Goal: Find specific page/section: Find specific page/section

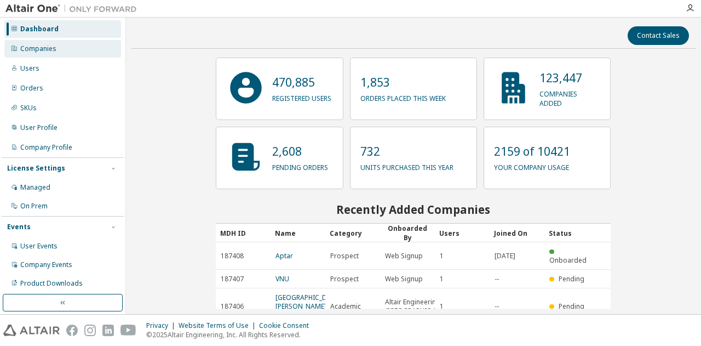
click at [32, 44] on div "Companies" at bounding box center [38, 48] width 36 height 9
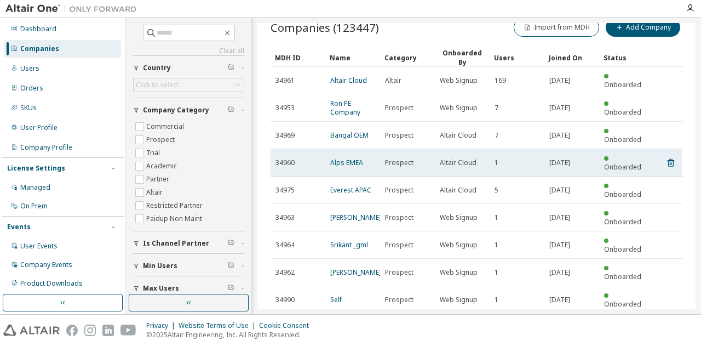
scroll to position [41, 0]
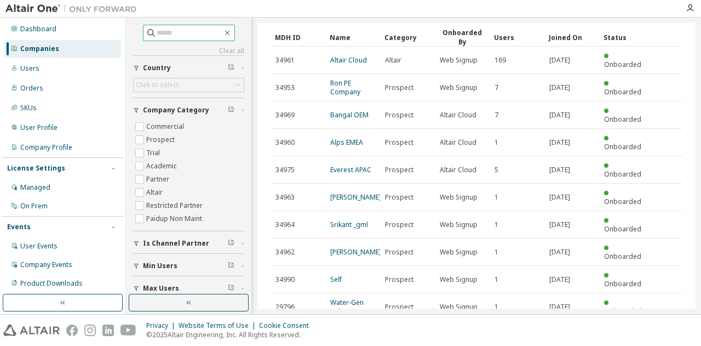
click at [181, 28] on input "text" at bounding box center [190, 32] width 66 height 11
type input "*****"
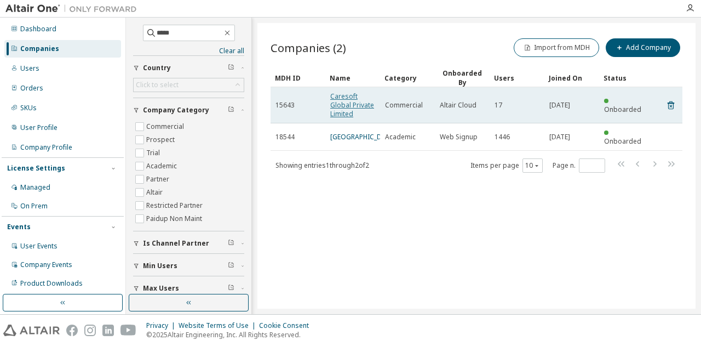
click at [346, 98] on link "Caresoft Global Private Limited" at bounding box center [352, 104] width 44 height 27
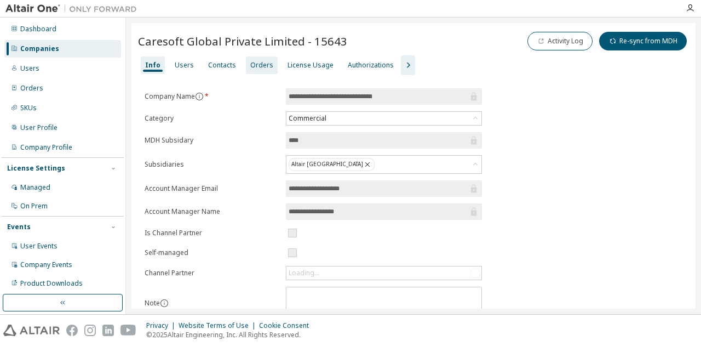
click at [265, 66] on div "Orders" at bounding box center [261, 65] width 23 height 9
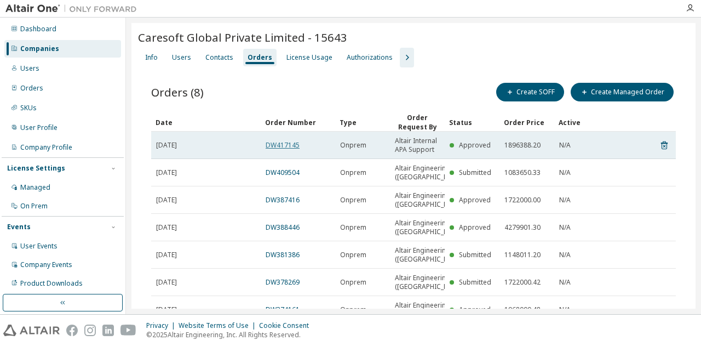
click at [273, 144] on link "DW417145" at bounding box center [283, 144] width 34 height 9
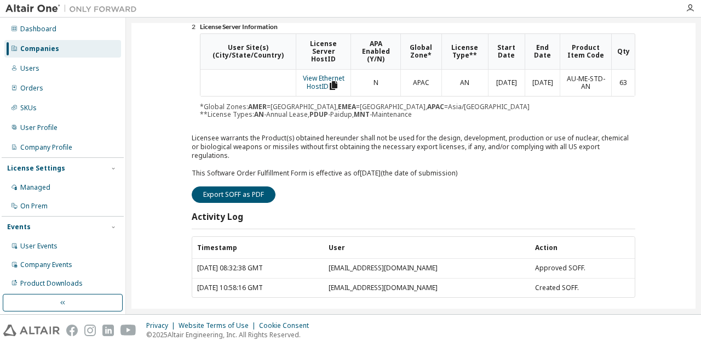
scroll to position [211, 0]
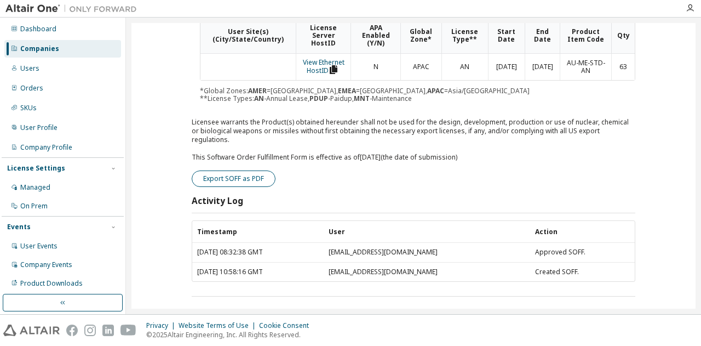
click at [248, 170] on button "Export SOFF as PDF" at bounding box center [234, 178] width 84 height 16
